Goal: Task Accomplishment & Management: Understand process/instructions

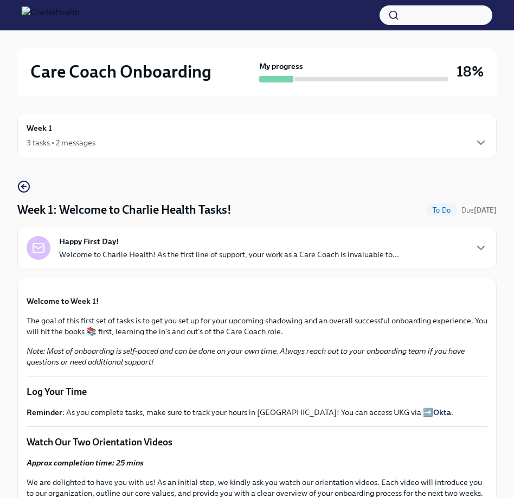
scroll to position [1262, 0]
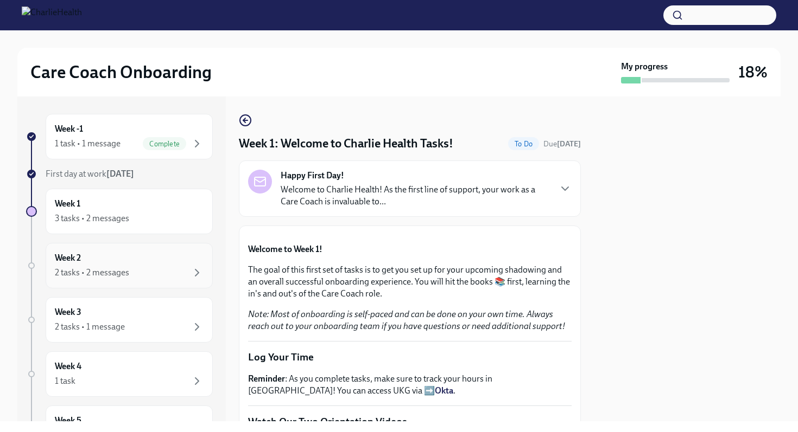
click at [109, 257] on div "Week 2 2 tasks • 2 messages" at bounding box center [129, 265] width 149 height 27
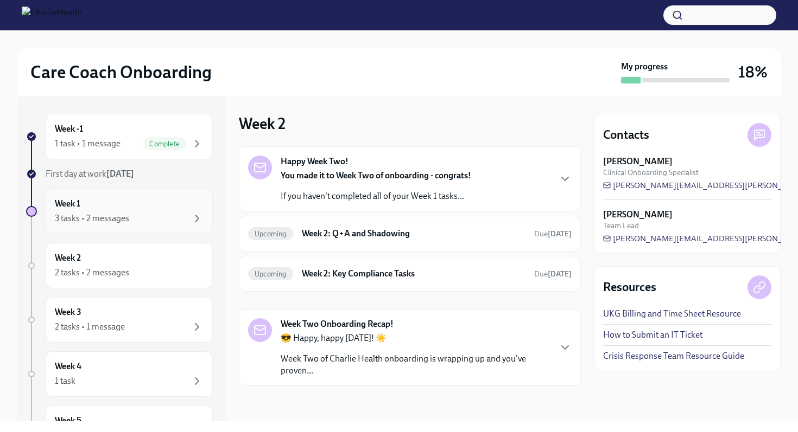
click at [110, 230] on div "Week 1 3 tasks • 2 messages" at bounding box center [129, 212] width 167 height 46
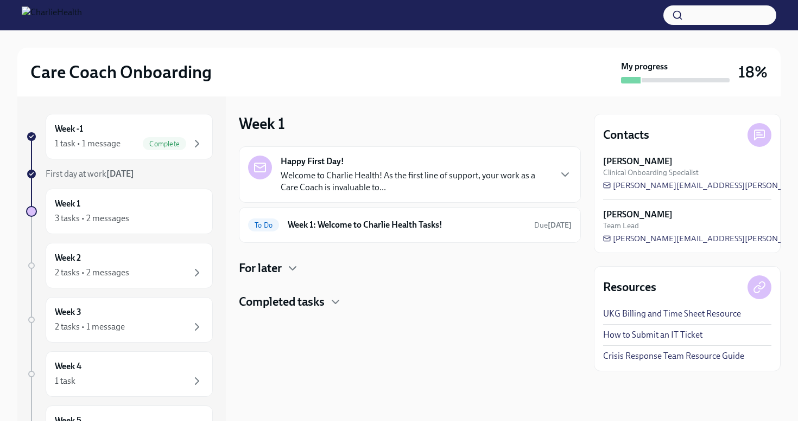
click at [358, 189] on p "Welcome to Charlie Health! As the first line of support, your work as a Care Co…" at bounding box center [415, 182] width 269 height 24
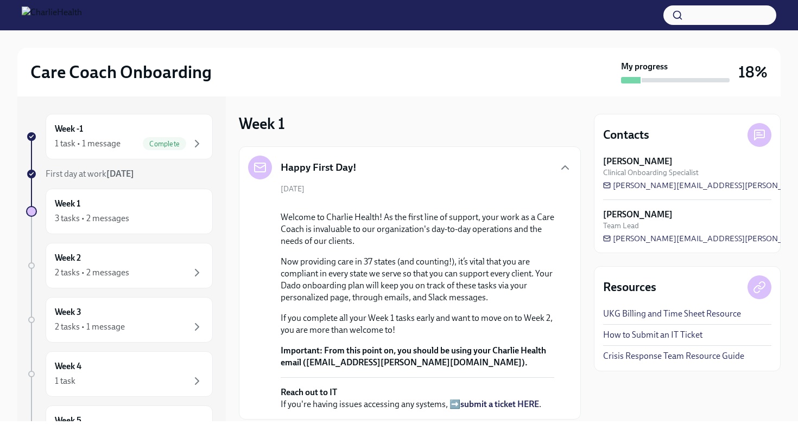
scroll to position [277, 0]
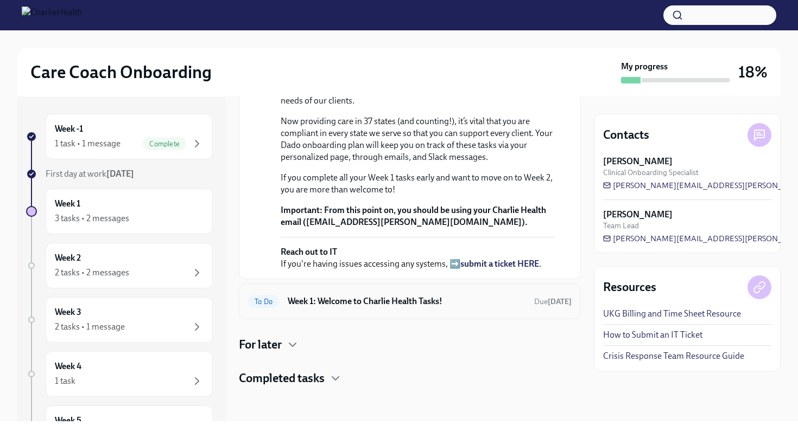
click at [342, 292] on div "To Do Week 1: Welcome to Charlie Health Tasks! Due in 5 days" at bounding box center [410, 302] width 342 height 36
